Goal: Transaction & Acquisition: Purchase product/service

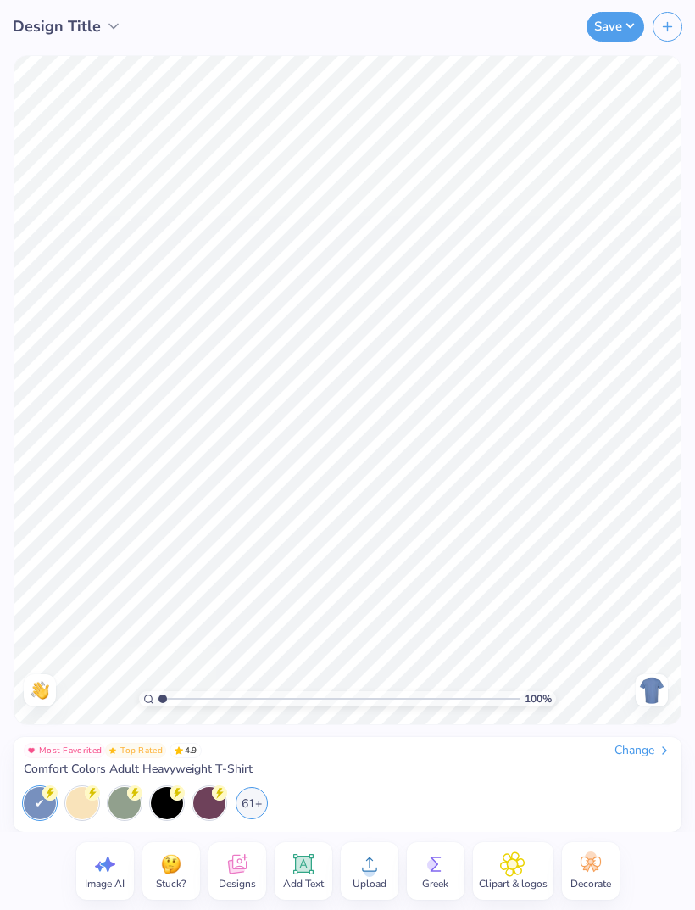
click at [258, 804] on div "61+" at bounding box center [252, 803] width 32 height 32
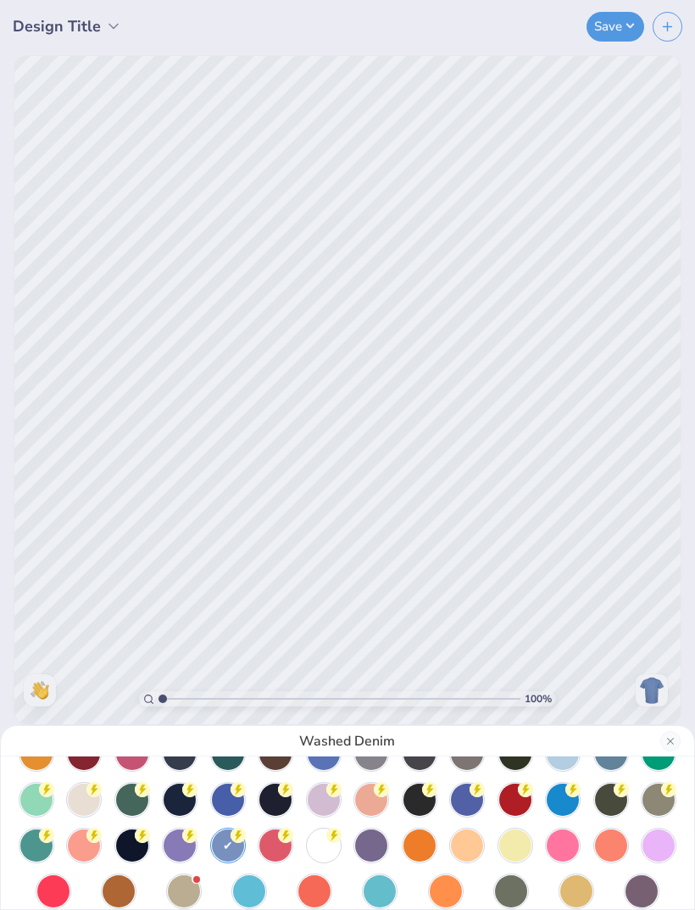
scroll to position [80, 0]
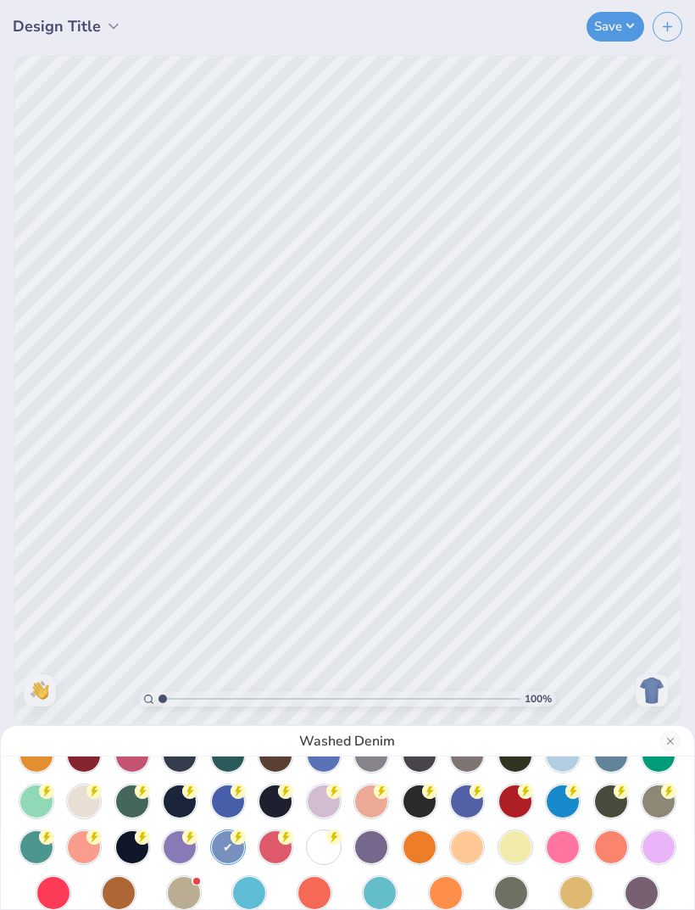
click at [54, 707] on circle at bounding box center [46, 699] width 15 height 15
click at [542, 577] on div "White" at bounding box center [347, 455] width 695 height 910
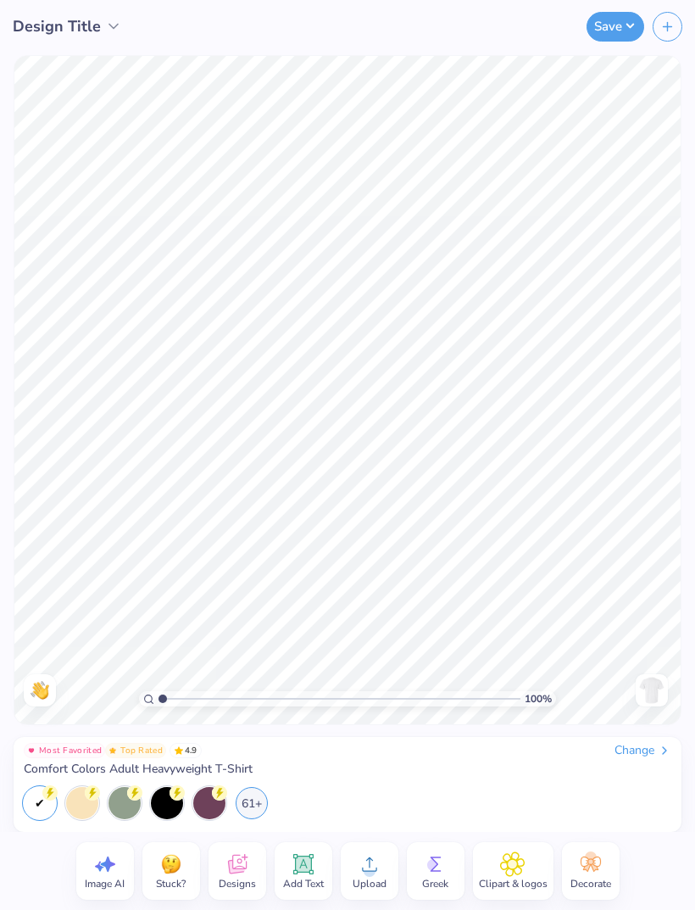
click at [231, 871] on icon at bounding box center [236, 867] width 16 height 14
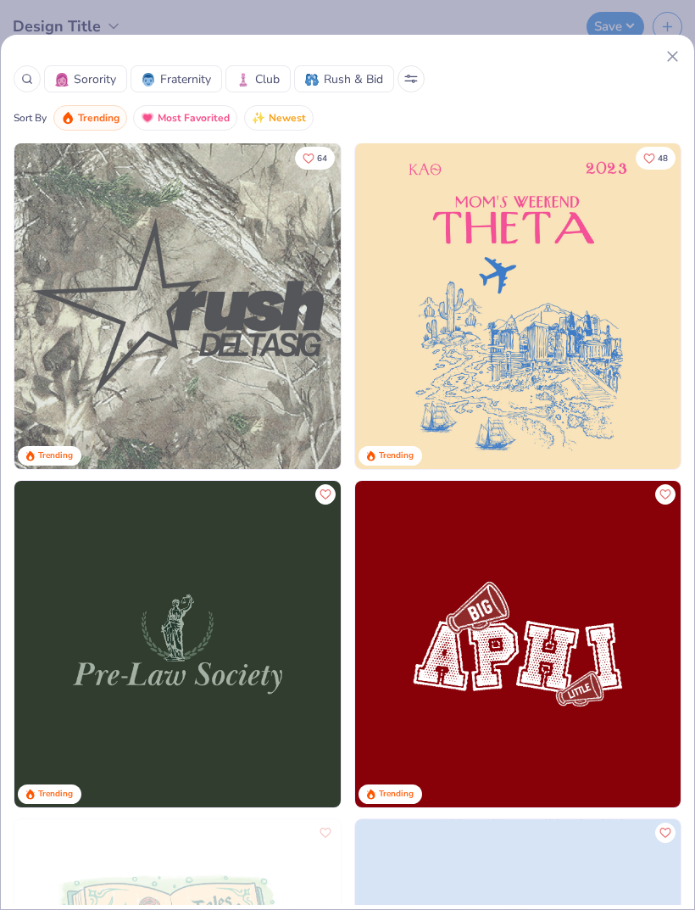
scroll to position [6398, 0]
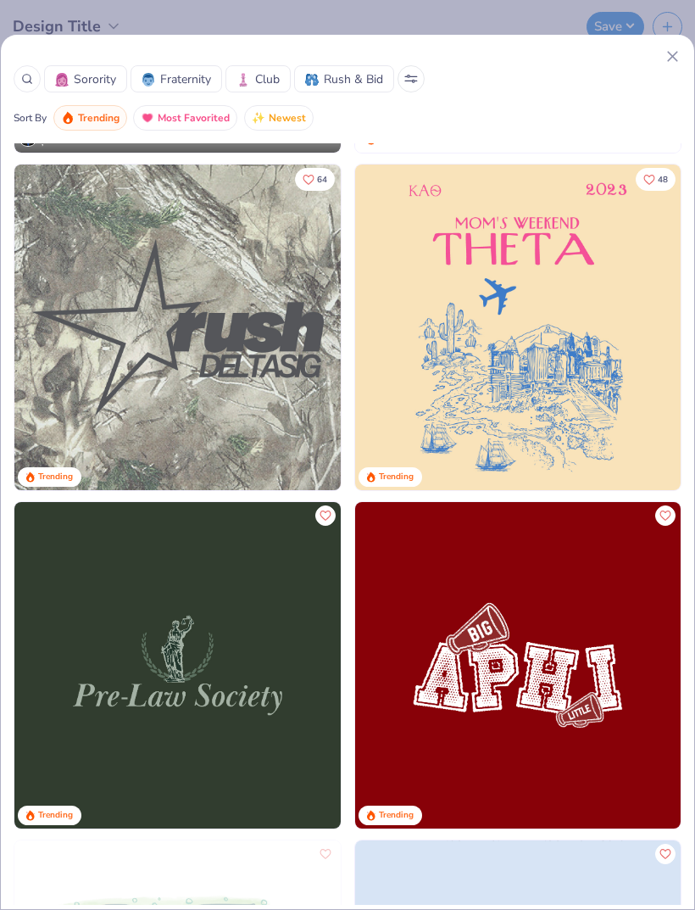
click at [278, 371] on img at bounding box center [177, 327] width 326 height 326
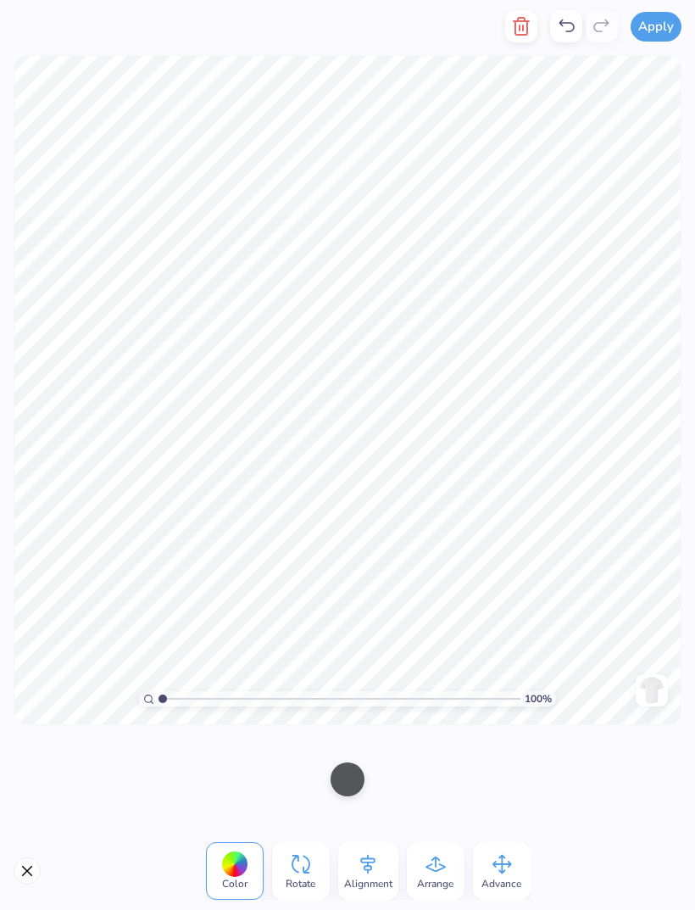
click at [507, 893] on div "Advance" at bounding box center [502, 871] width 58 height 58
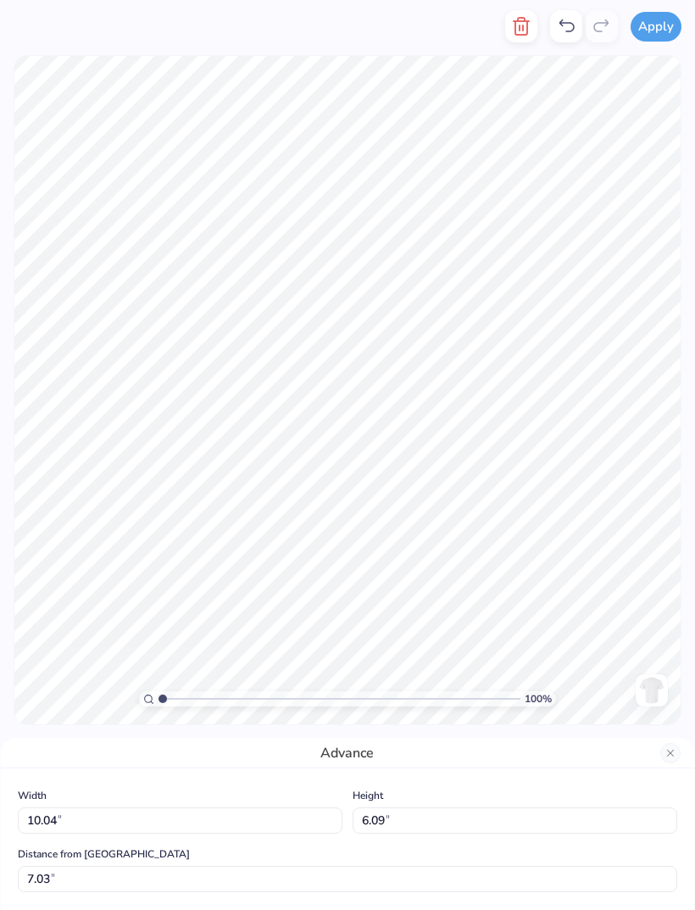
click at [667, 754] on button "Close" at bounding box center [670, 753] width 20 height 20
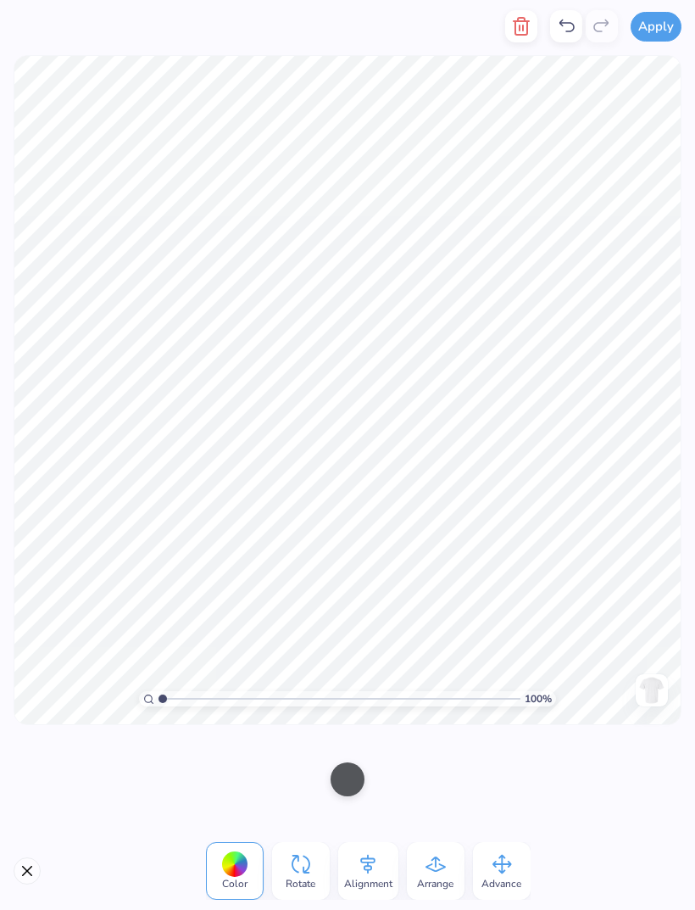
click at [437, 862] on icon at bounding box center [435, 863] width 25 height 25
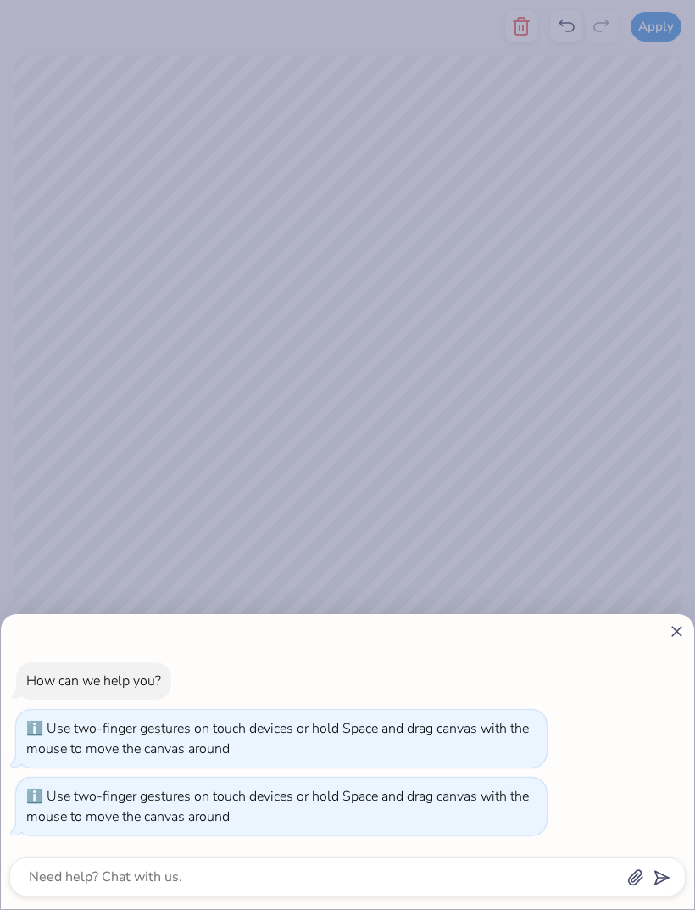
type input "1.04011348687236"
type textarea "x"
type input "1.04011348687236"
click at [553, 528] on div "How can we help you? Use two-finger gestures on touch devices or hold Space and…" at bounding box center [347, 455] width 695 height 910
type textarea "x"
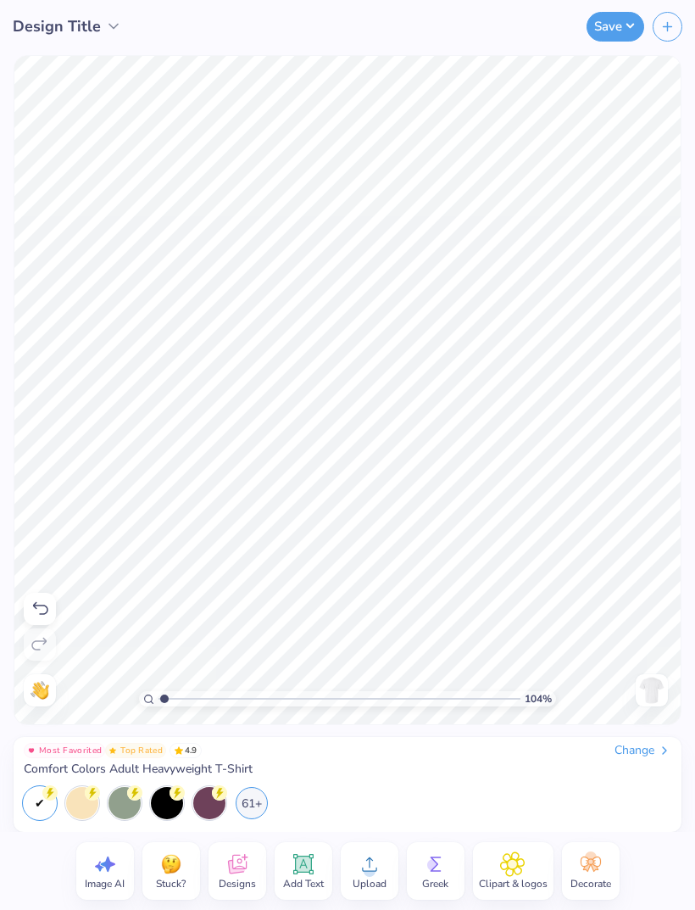
click at [652, 686] on img at bounding box center [651, 689] width 27 height 27
click at [651, 698] on img at bounding box center [651, 689] width 27 height 27
click at [651, 692] on img at bounding box center [651, 689] width 27 height 27
click at [650, 693] on img at bounding box center [651, 689] width 27 height 27
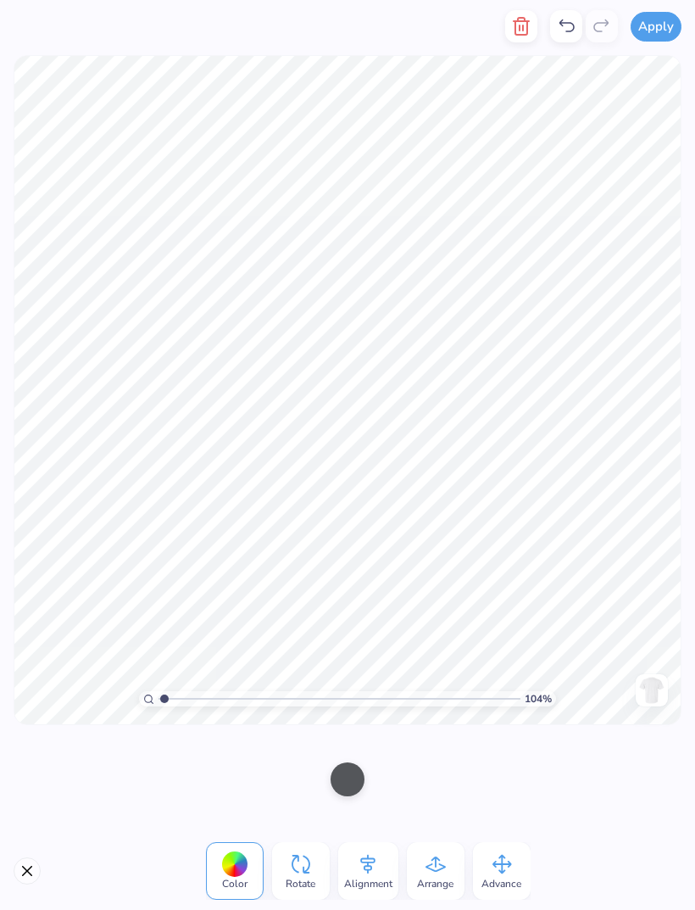
click at [314, 893] on div "Rotate" at bounding box center [301, 871] width 58 height 58
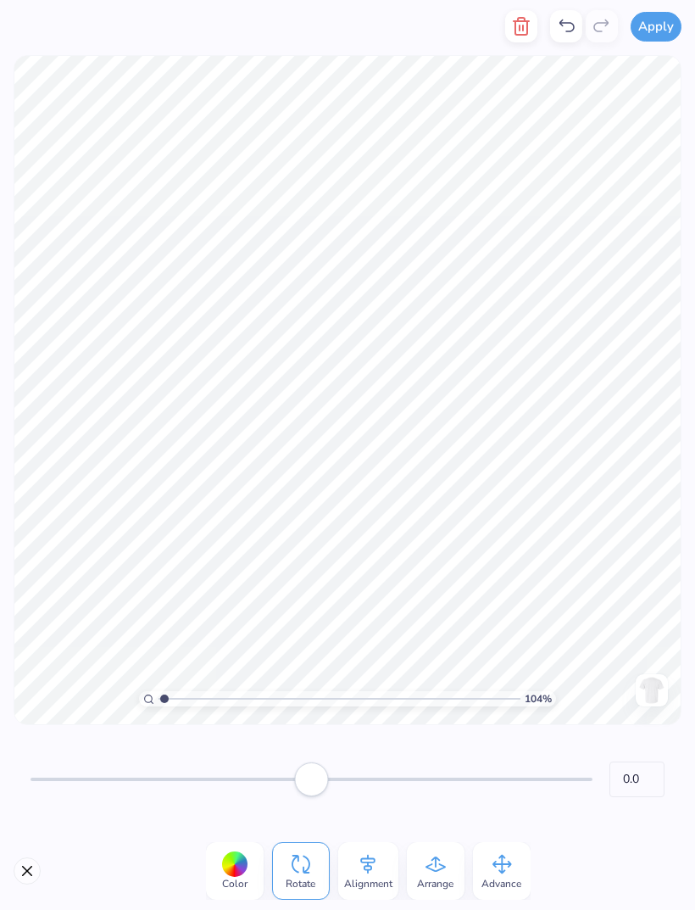
click at [654, 695] on img at bounding box center [651, 689] width 27 height 27
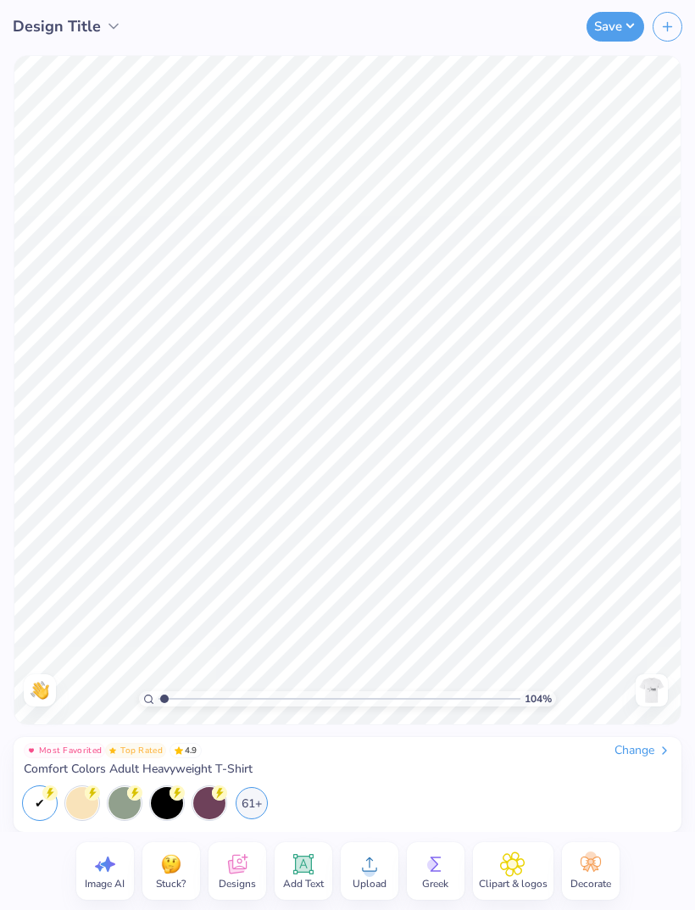
click at [654, 695] on img at bounding box center [651, 689] width 27 height 27
click at [655, 697] on img at bounding box center [651, 689] width 27 height 27
type input "1.04011348687236"
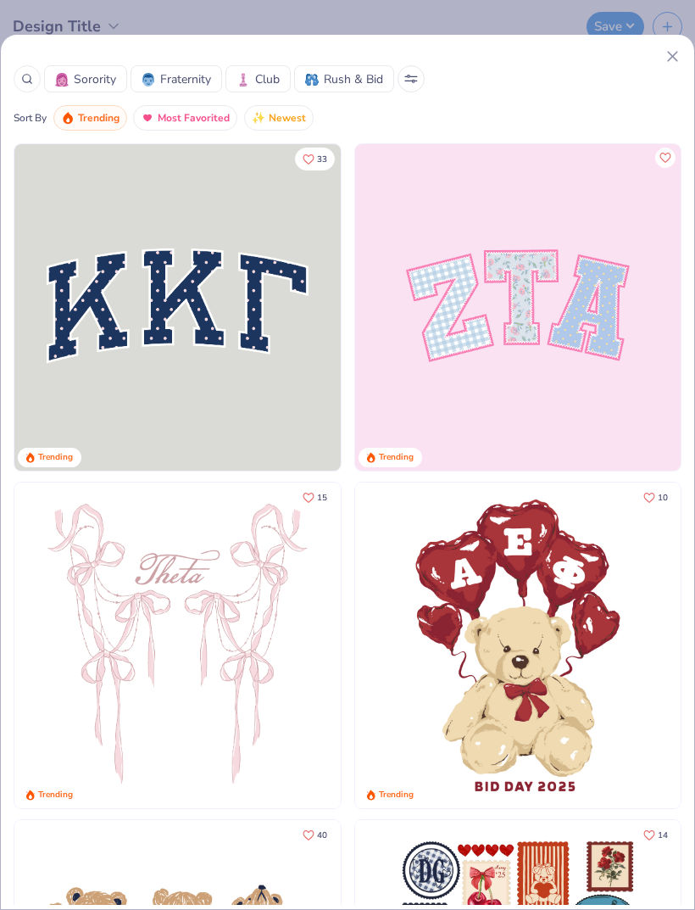
click at [642, 445] on img at bounding box center [518, 307] width 326 height 326
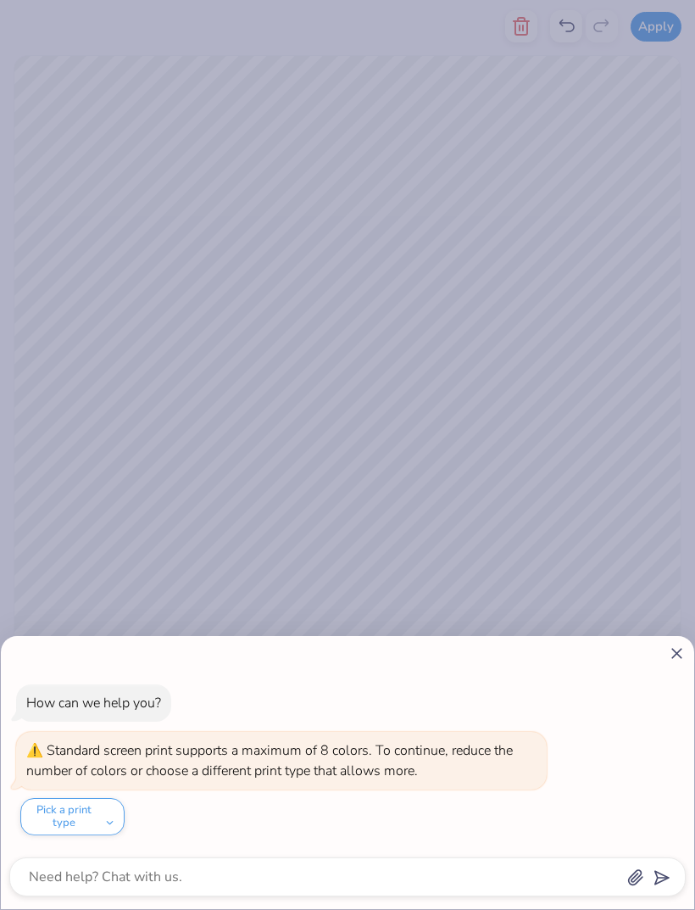
click at [674, 649] on line at bounding box center [676, 652] width 9 height 9
type textarea "x"
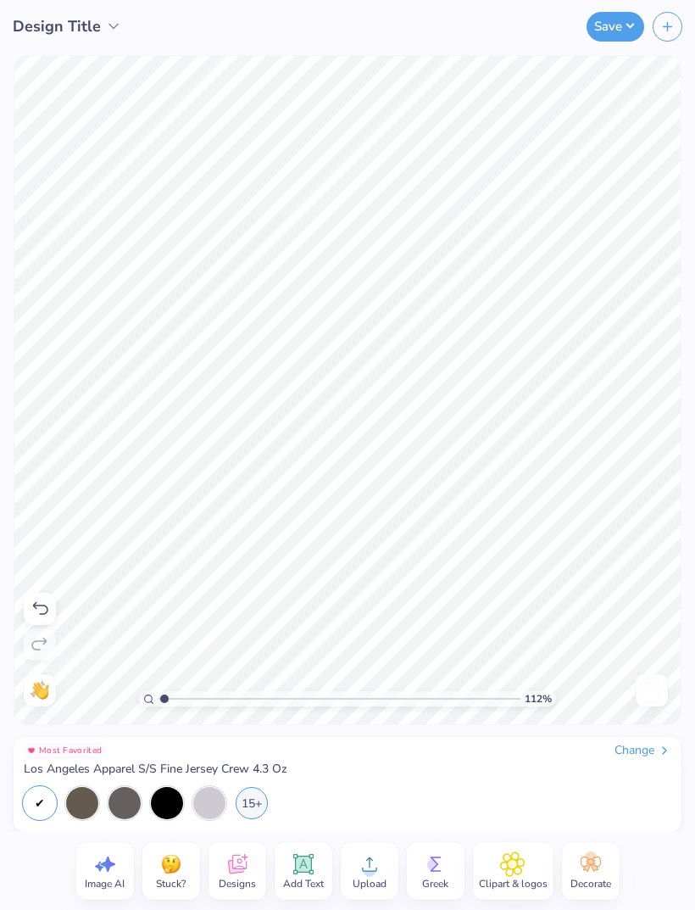
type input "1"
